Goal: Obtain resource: Download file/media

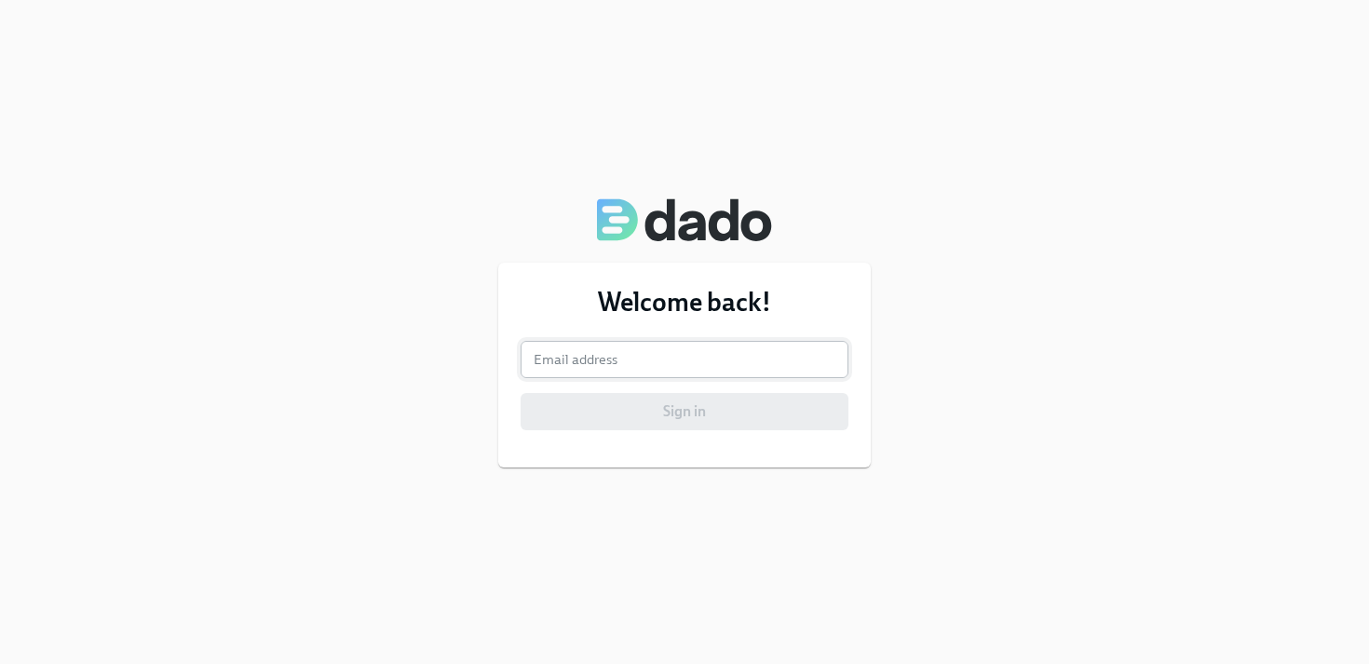
click at [648, 359] on input "email" at bounding box center [684, 359] width 328 height 37
type input "[PERSON_NAME][EMAIL_ADDRESS][PERSON_NAME][DOMAIN_NAME]"
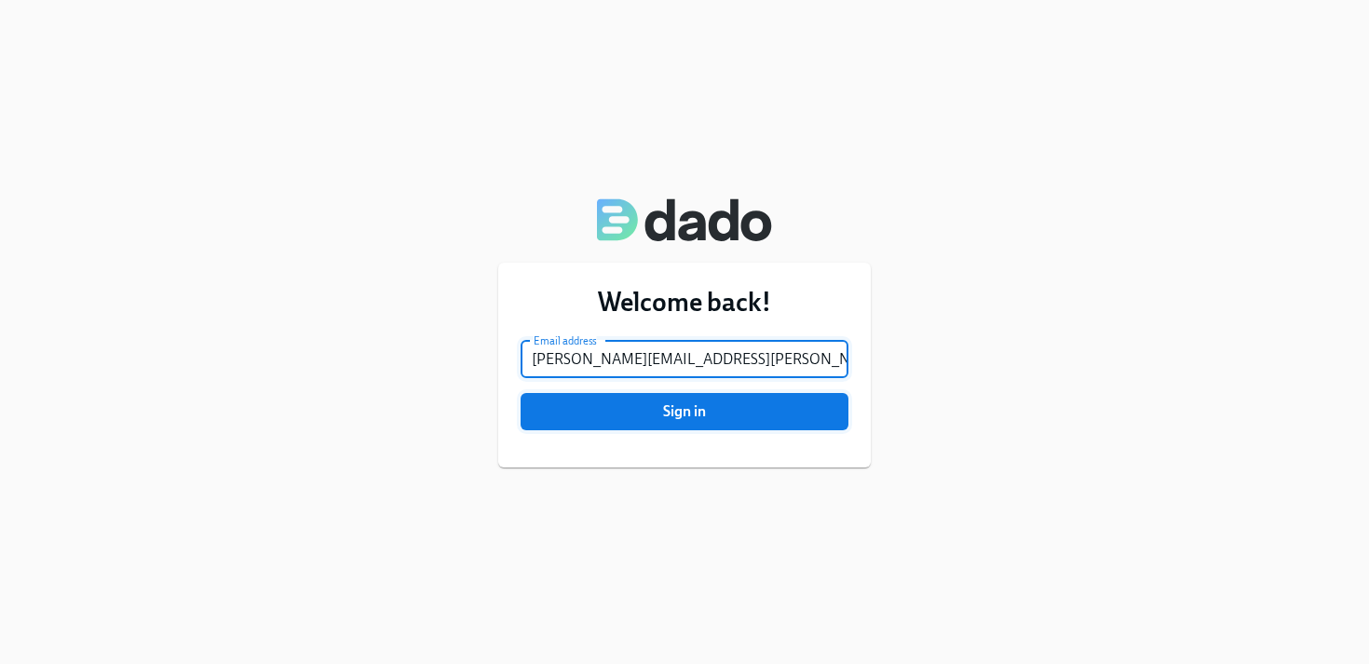
click at [650, 416] on span "Sign in" at bounding box center [684, 411] width 302 height 19
click at [520, 393] on button "Sign in" at bounding box center [684, 411] width 328 height 37
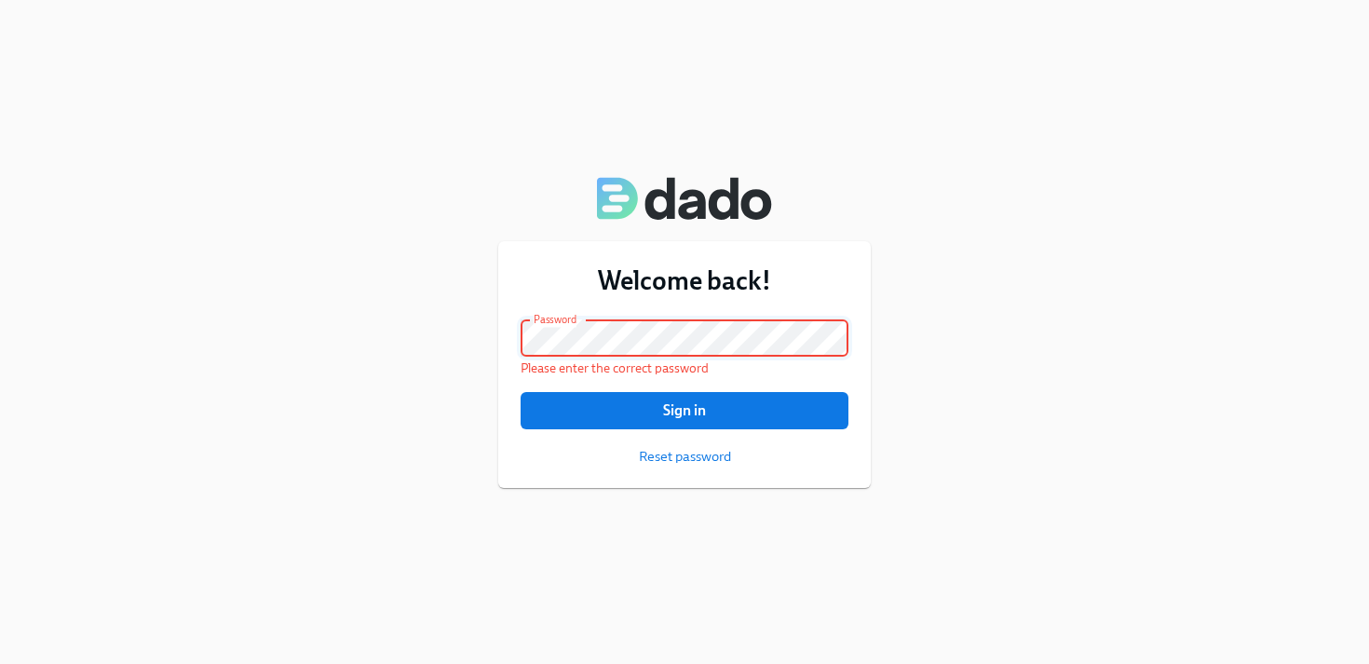
click at [520, 392] on button "Sign in" at bounding box center [684, 410] width 328 height 37
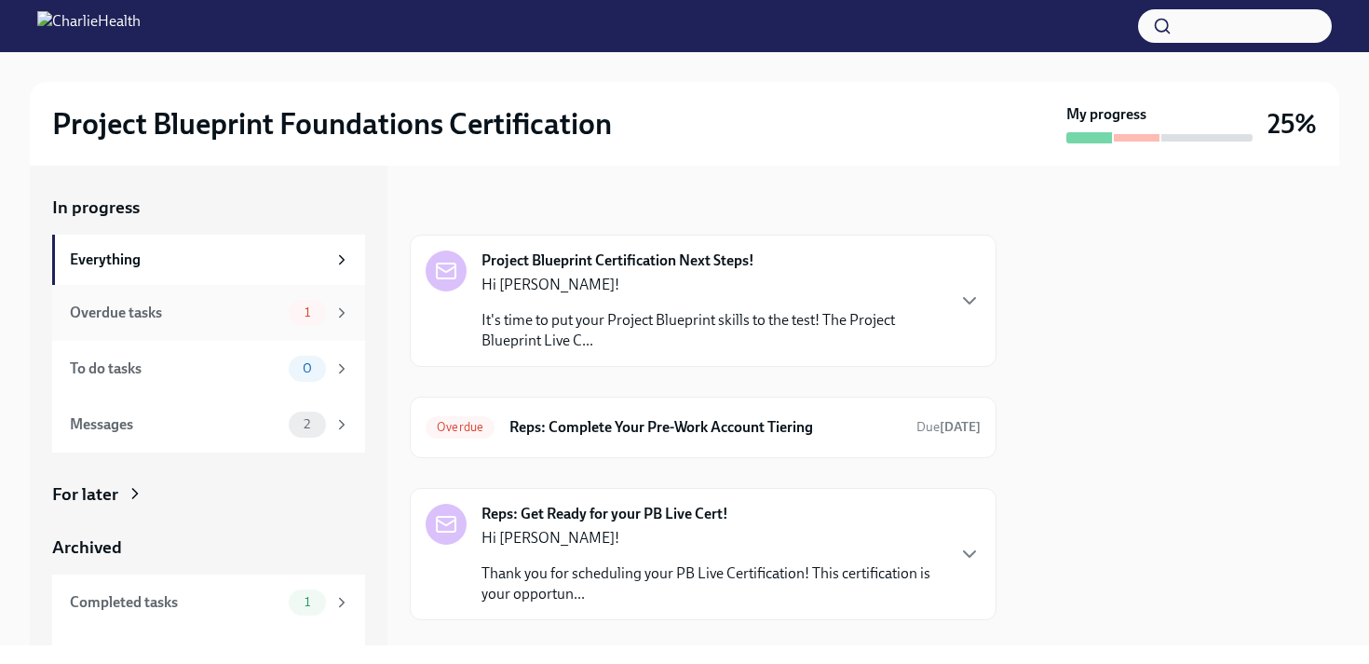
click at [174, 320] on div "Overdue tasks" at bounding box center [175, 313] width 211 height 20
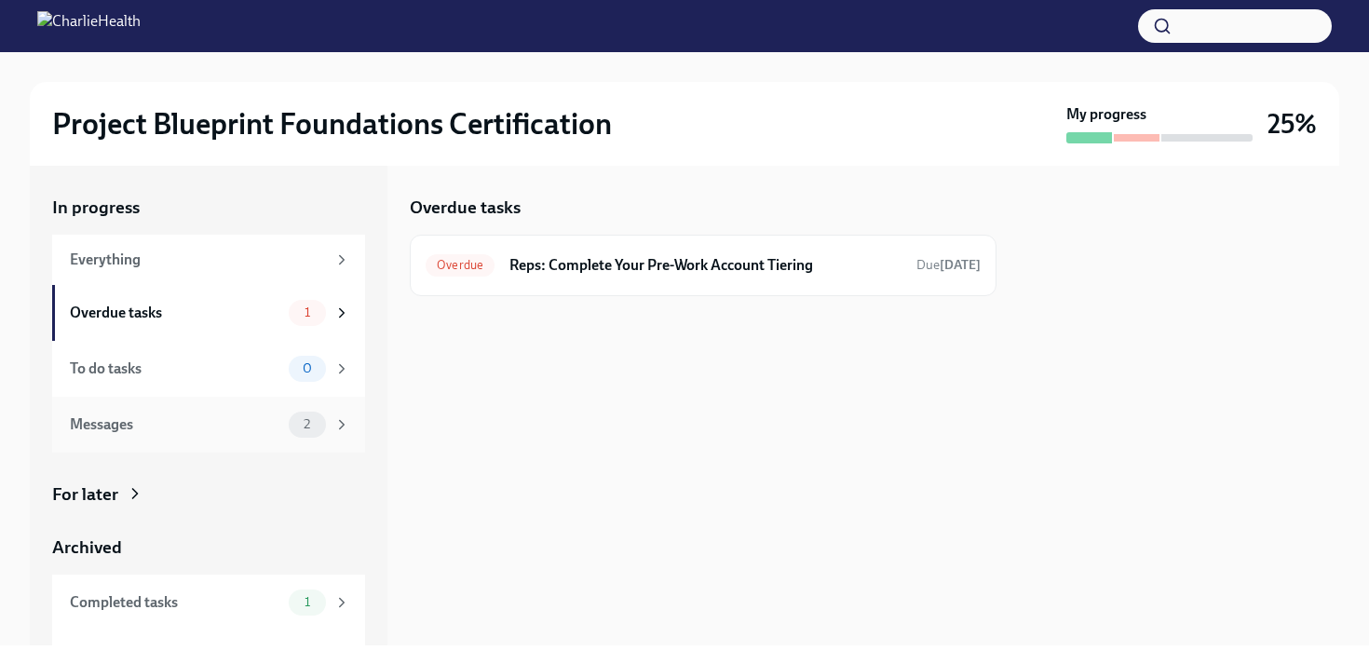
click at [189, 438] on div "Messages 2" at bounding box center [208, 425] width 313 height 56
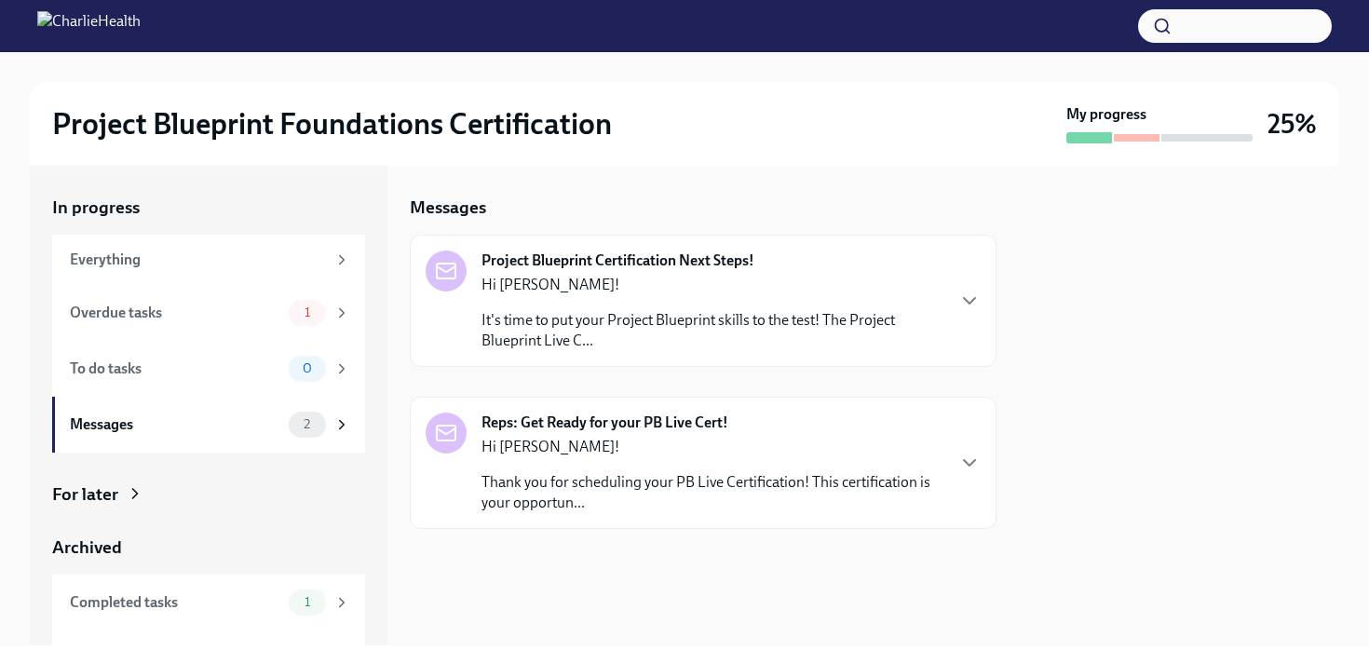
click at [868, 452] on p "Hi Andrew!" at bounding box center [712, 447] width 462 height 20
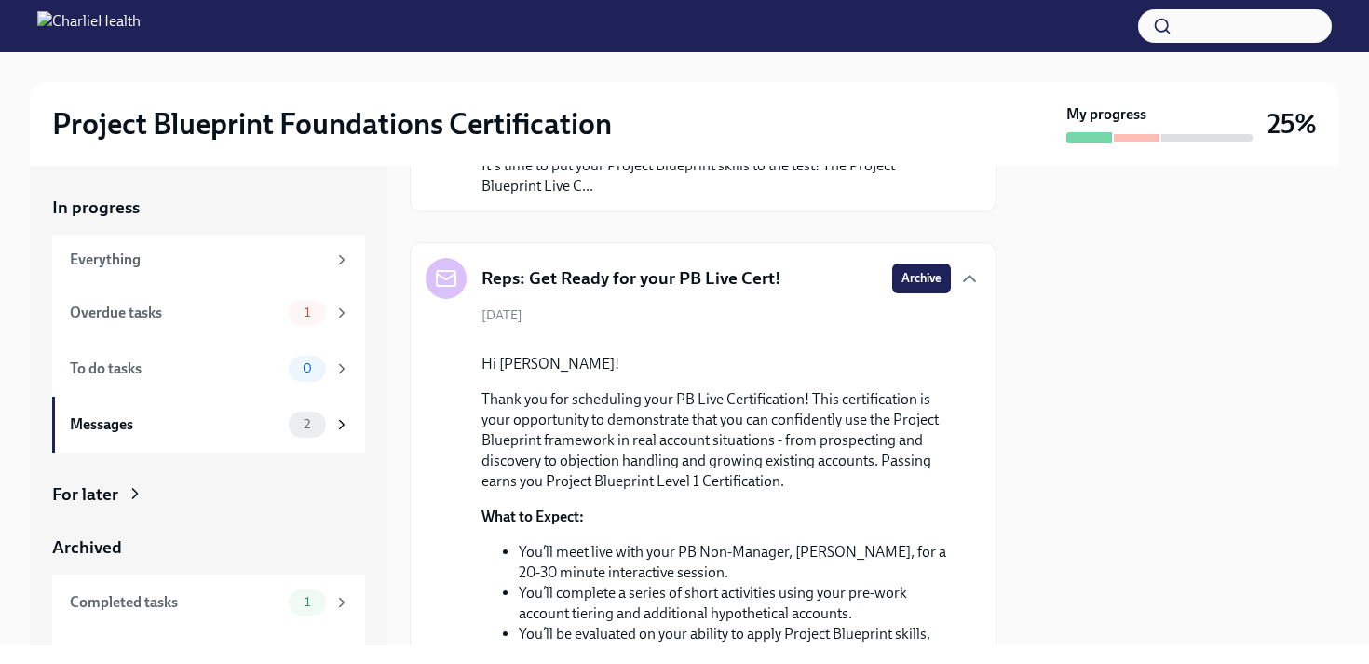
scroll to position [103, 0]
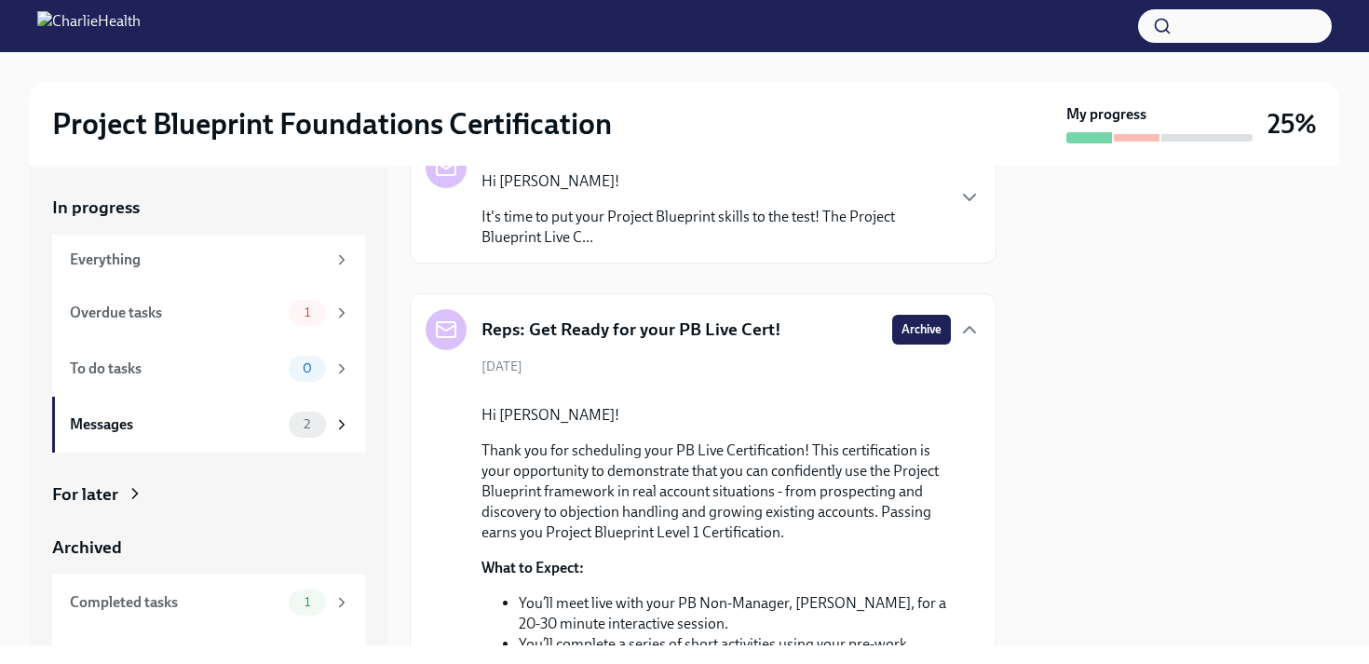
click at [659, 230] on p "It's time to put your Project Blueprint skills to the test! The Project Bluepri…" at bounding box center [712, 227] width 462 height 41
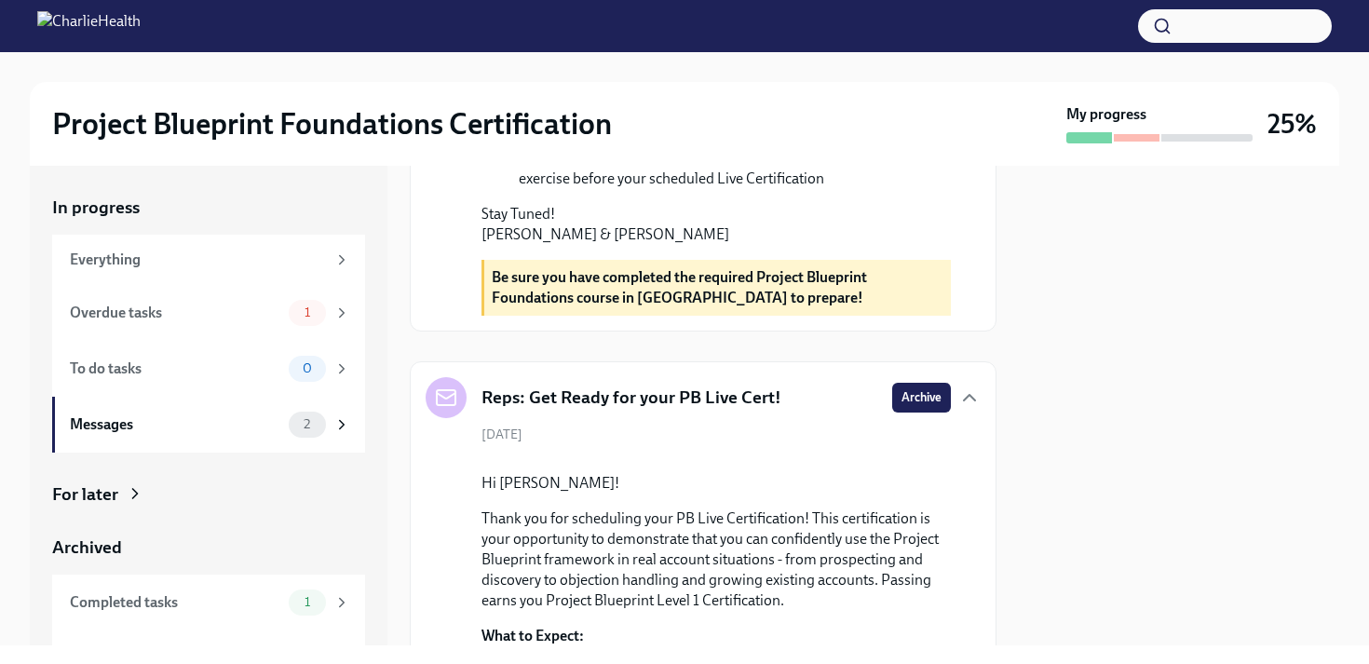
scroll to position [765, 0]
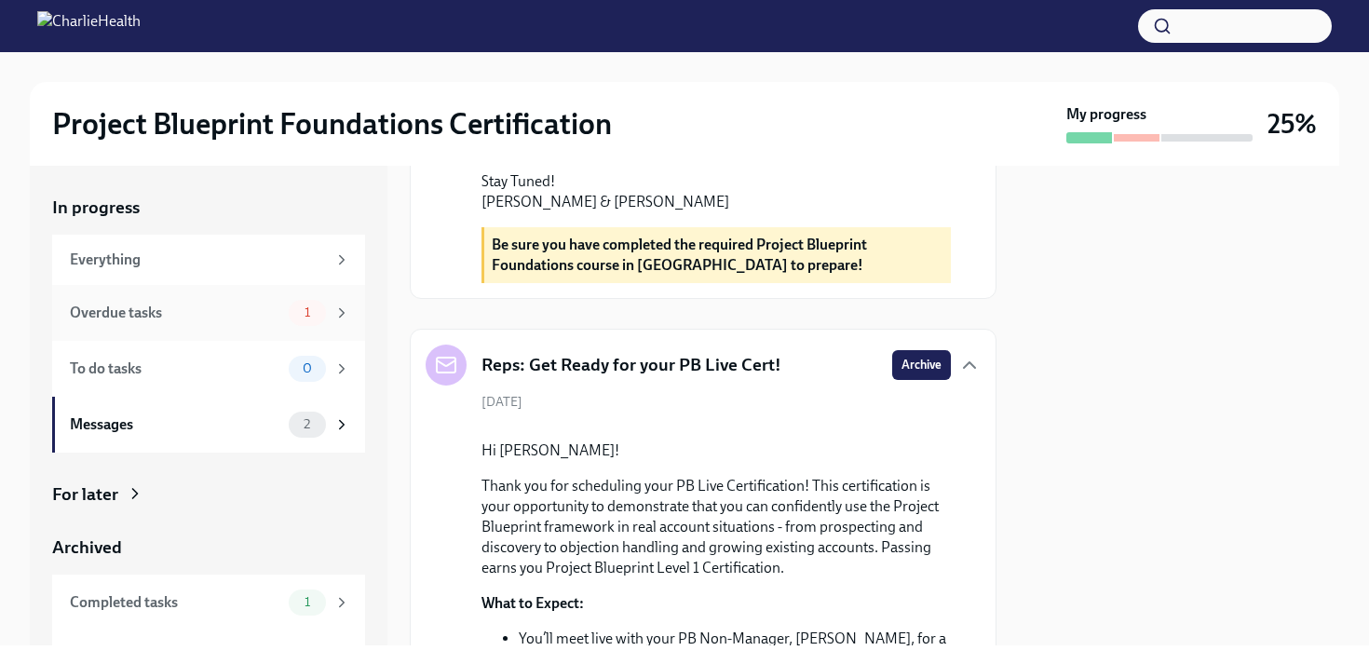
click at [164, 317] on div "Overdue tasks" at bounding box center [175, 313] width 211 height 20
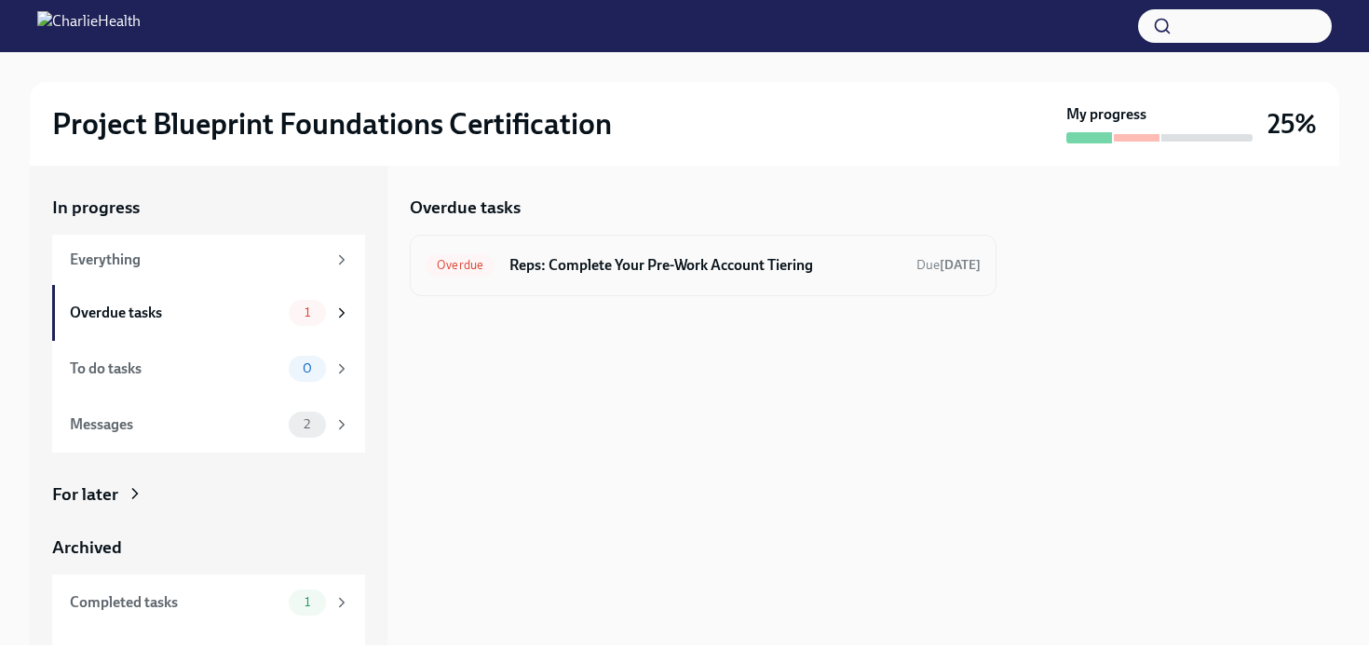
click at [679, 264] on h6 "Reps: Complete Your Pre-Work Account Tiering" at bounding box center [705, 265] width 392 height 20
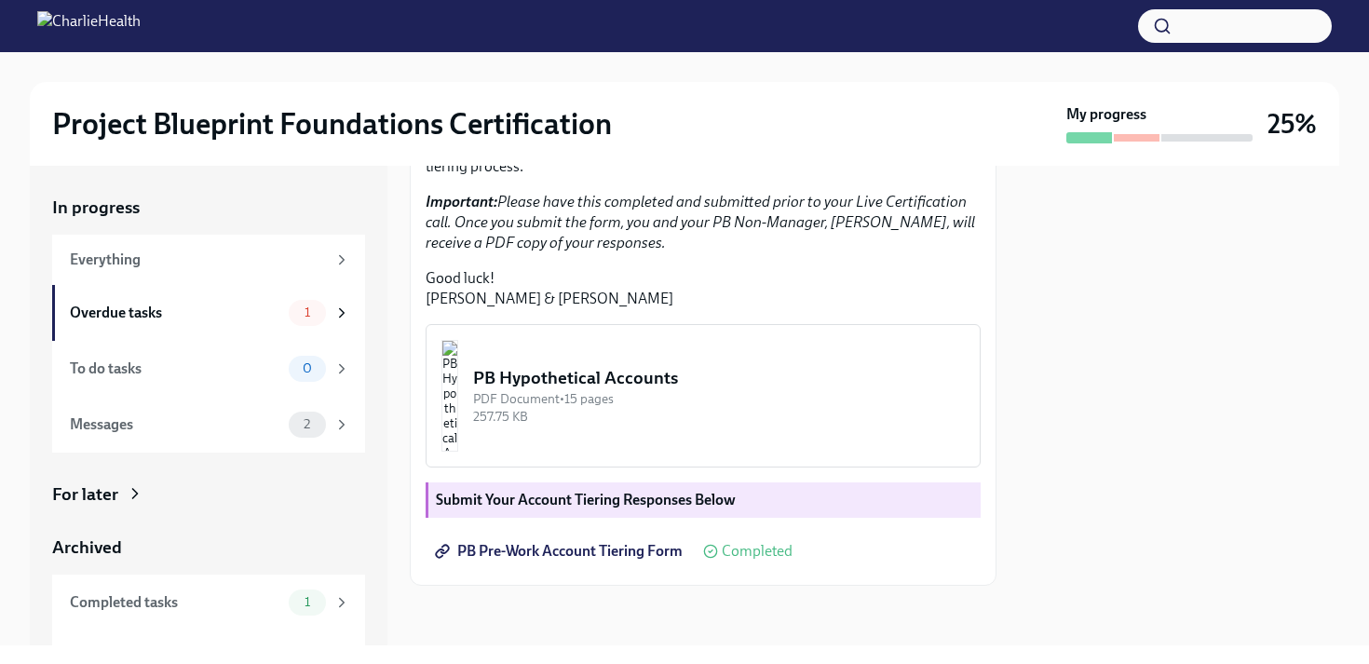
scroll to position [521, 0]
click at [720, 402] on div "PDF Document • 15 pages" at bounding box center [719, 399] width 492 height 18
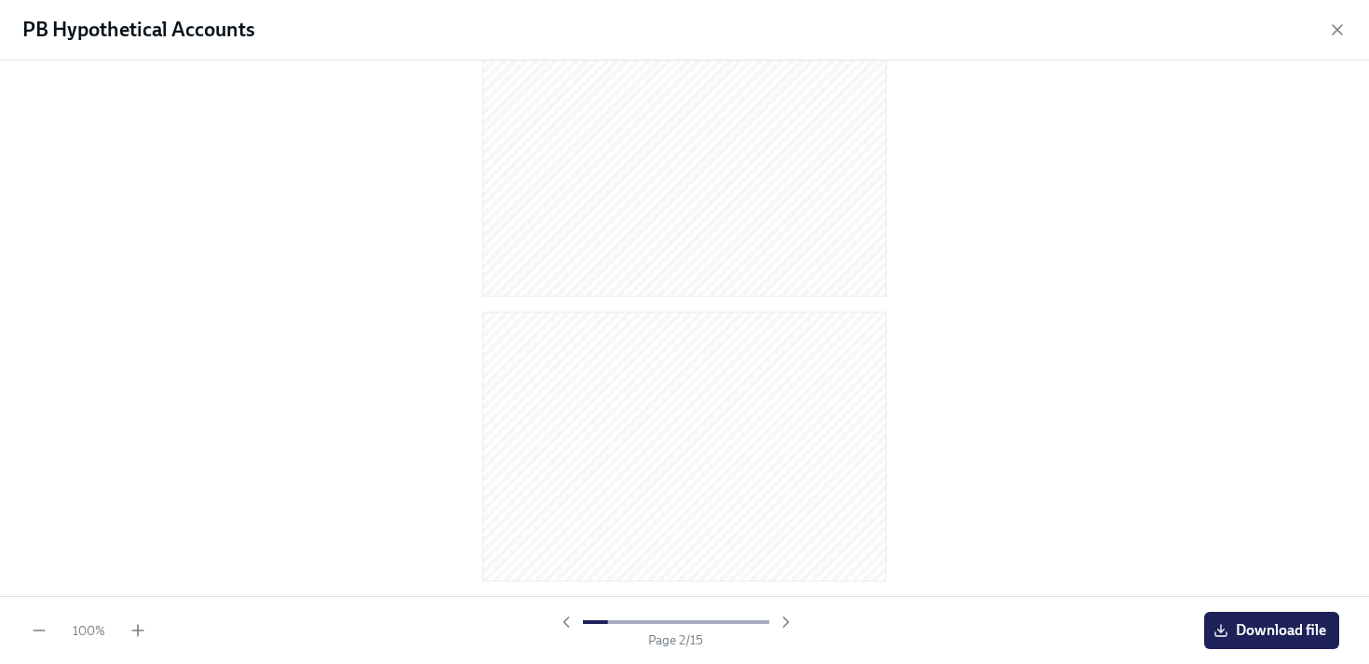
scroll to position [0, 0]
click at [1272, 627] on span "Download file" at bounding box center [1271, 630] width 109 height 19
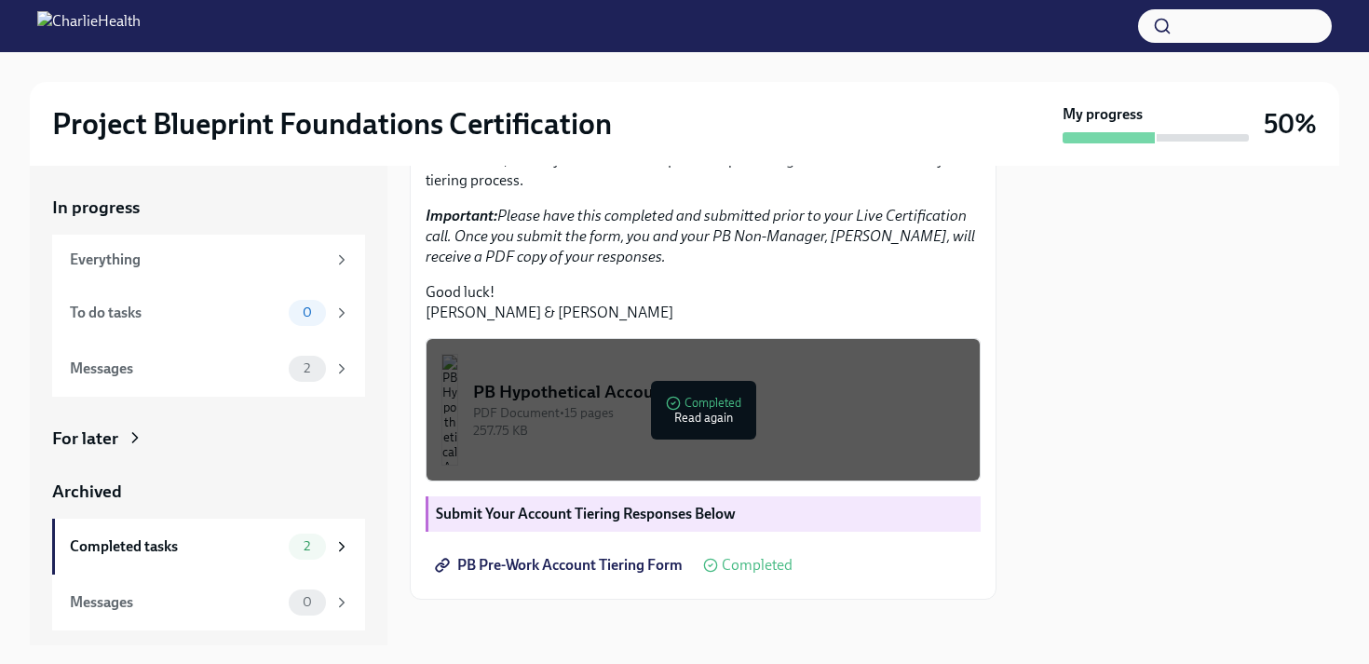
scroll to position [493, 0]
